Goal: Task Accomplishment & Management: Complete application form

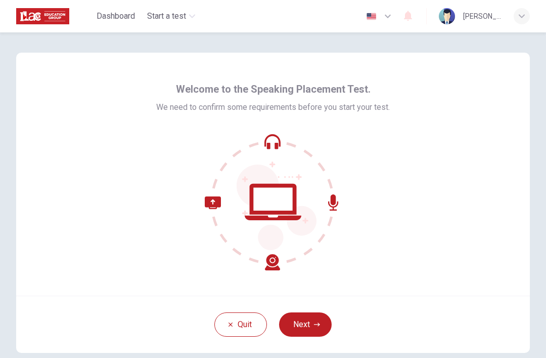
click at [313, 319] on button "Next" at bounding box center [305, 324] width 53 height 24
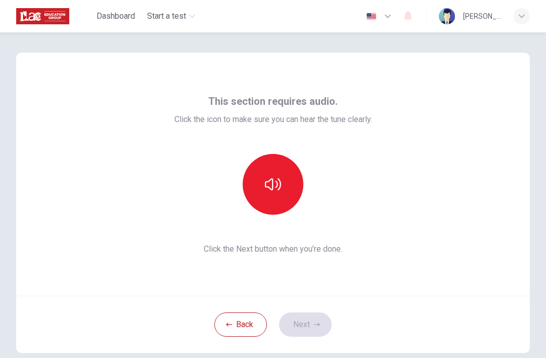
click at [280, 194] on button "button" at bounding box center [273, 184] width 61 height 61
click at [314, 324] on icon "button" at bounding box center [317, 324] width 6 height 4
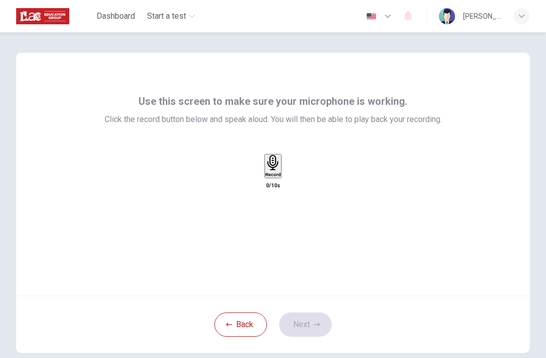
click at [281, 177] on div "Record" at bounding box center [274, 166] width 16 height 22
click at [278, 189] on div "Stop" at bounding box center [273, 195] width 10 height 81
click at [283, 176] on icon "button" at bounding box center [283, 176] width 0 height 0
click at [283, 178] on div "button" at bounding box center [283, 174] width 0 height 8
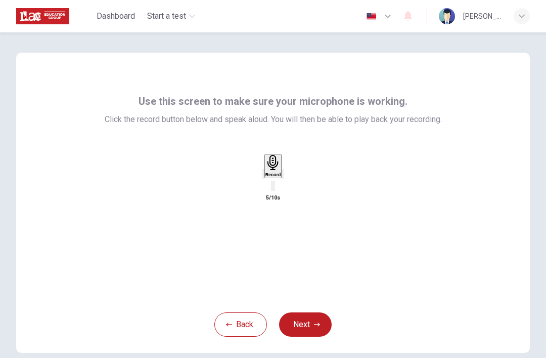
click at [281, 177] on div "Record" at bounding box center [274, 166] width 16 height 22
click at [278, 231] on h6 "Stop" at bounding box center [273, 233] width 10 height 5
click at [283, 176] on icon "button" at bounding box center [283, 176] width 0 height 0
click at [254, 316] on button "Back" at bounding box center [241, 324] width 53 height 24
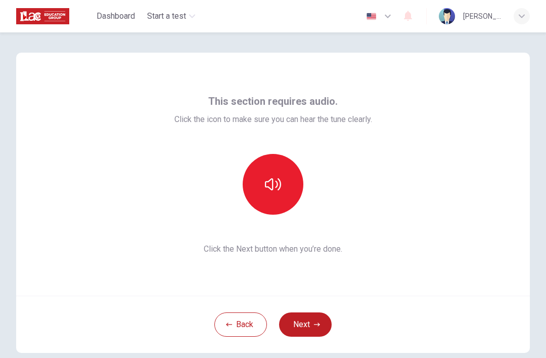
click at [278, 200] on button "button" at bounding box center [273, 184] width 61 height 61
click at [313, 314] on button "Next" at bounding box center [305, 324] width 53 height 24
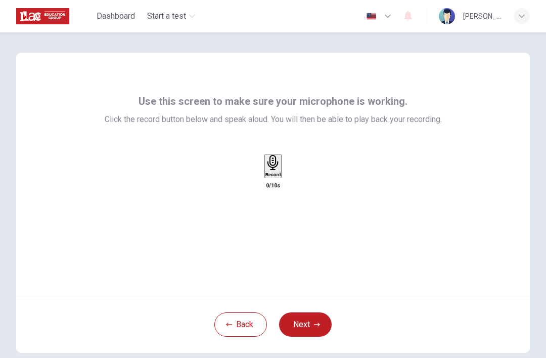
click at [281, 177] on div "Record" at bounding box center [274, 166] width 16 height 22
click at [278, 212] on div "Stop" at bounding box center [273, 195] width 10 height 81
click at [283, 176] on icon "button" at bounding box center [283, 176] width 0 height 0
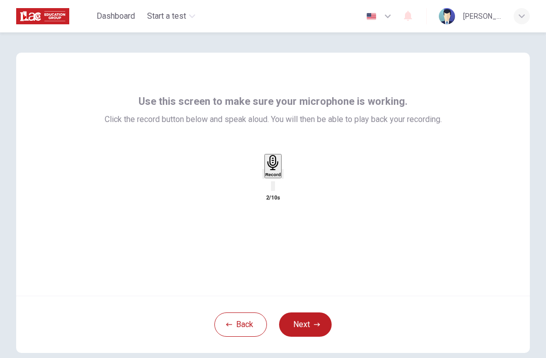
click at [264, 176] on icon "button" at bounding box center [264, 176] width 0 height 0
click at [277, 171] on icon "button" at bounding box center [274, 163] width 16 height 16
click at [273, 231] on h6 "Stop" at bounding box center [273, 233] width 10 height 5
click at [281, 177] on div "Record" at bounding box center [274, 166] width 16 height 22
click at [278, 199] on div "Stop" at bounding box center [273, 195] width 10 height 81
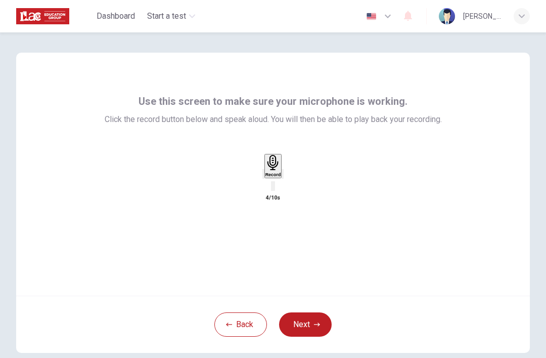
click at [283, 178] on div "button" at bounding box center [283, 174] width 0 height 8
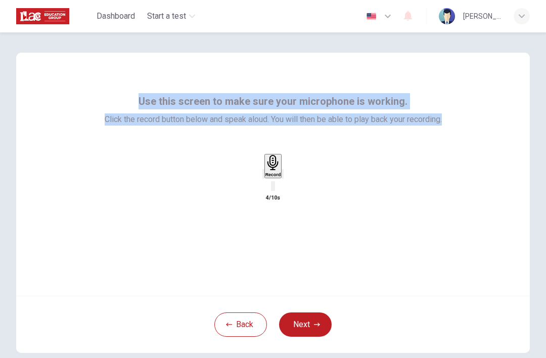
click at [264, 178] on div "button" at bounding box center [264, 174] width 0 height 8
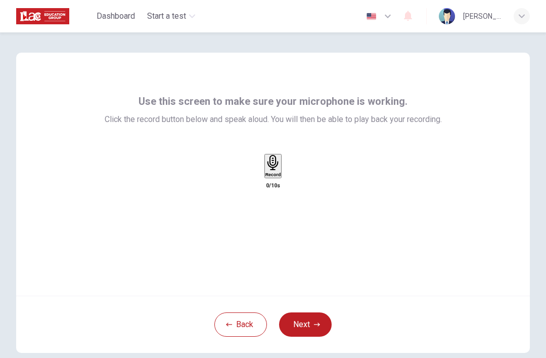
click at [281, 177] on div "Record" at bounding box center [274, 166] width 16 height 22
click at [269, 220] on icon "button" at bounding box center [273, 225] width 10 height 10
click at [271, 171] on icon "button" at bounding box center [274, 163] width 16 height 16
click at [278, 192] on div "Stop" at bounding box center [273, 195] width 10 height 81
click at [283, 176] on icon "button" at bounding box center [283, 176] width 0 height 0
